Goal: Consume media (video, audio): Consume media (video, audio)

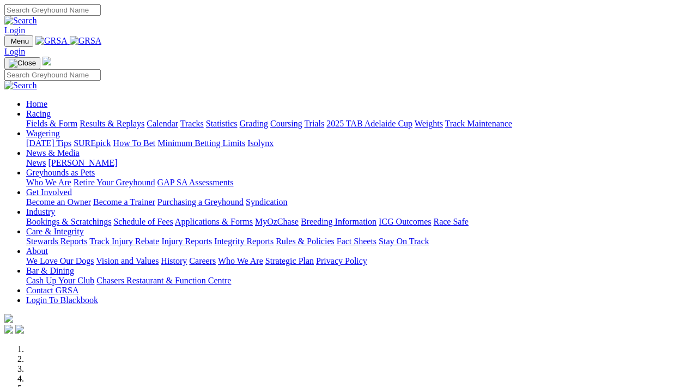
click at [140, 119] on link "Results & Replays" at bounding box center [112, 123] width 65 height 9
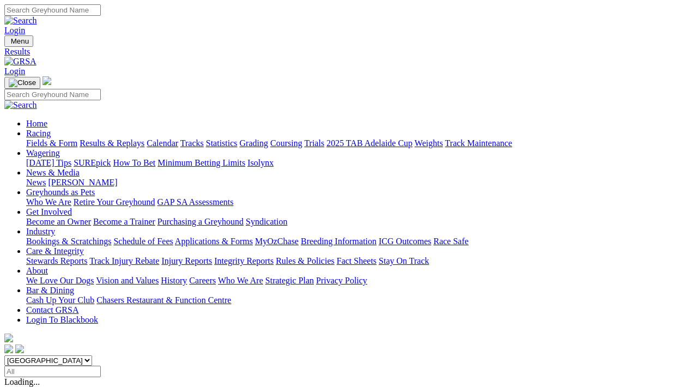
select select "[GEOGRAPHIC_DATA]"
click at [4, 355] on select "South Australia New South Wales Northern Territory Queensland Tasmania Victoria…" at bounding box center [48, 360] width 88 height 10
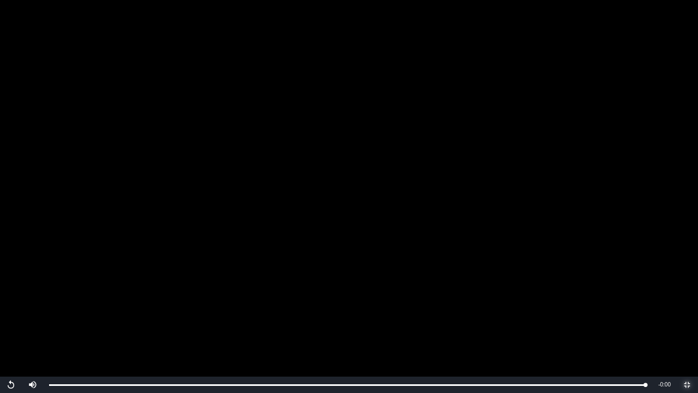
click at [687, 384] on span "Video Player" at bounding box center [687, 384] width 22 height 0
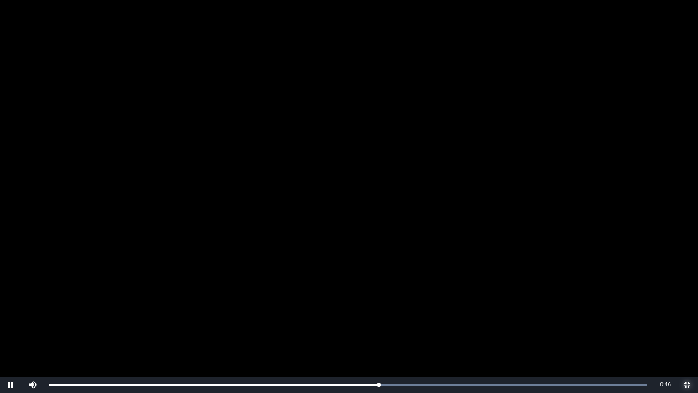
click at [684, 384] on span "Video Player" at bounding box center [687, 384] width 22 height 0
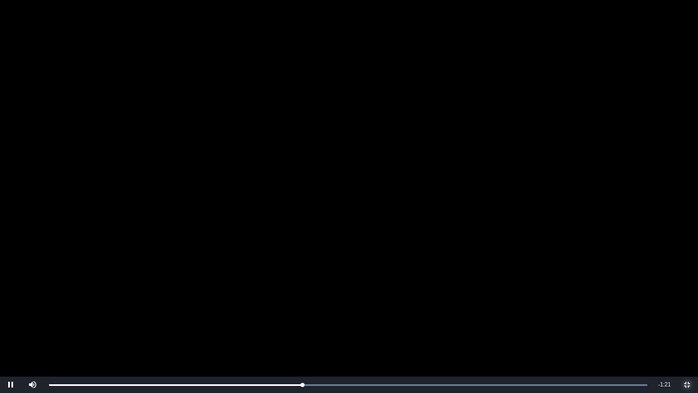
click at [686, 384] on span "Video Player" at bounding box center [687, 384] width 22 height 0
